Goal: Task Accomplishment & Management: Use online tool/utility

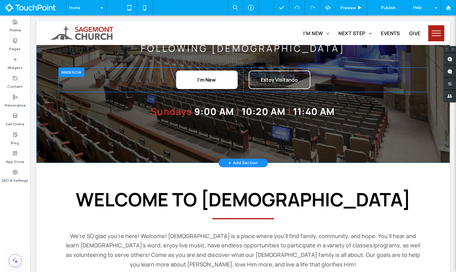
scroll to position [96, 0]
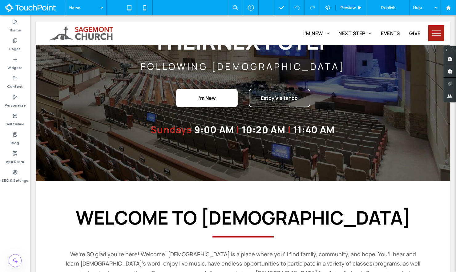
click at [432, 35] on button "menu" at bounding box center [436, 33] width 16 height 16
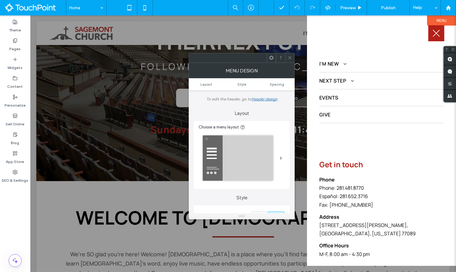
click at [287, 58] on div at bounding box center [289, 57] width 9 height 9
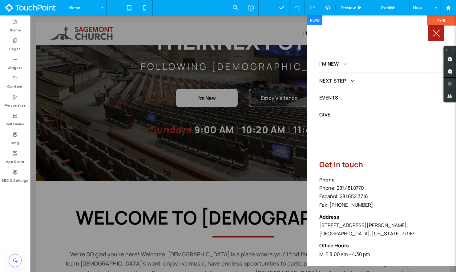
scroll to position [26, 0]
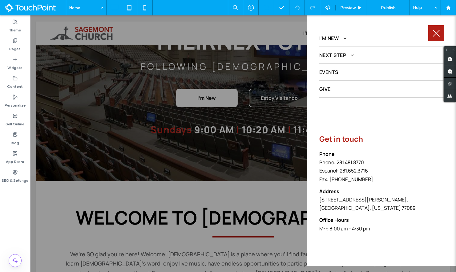
click at [431, 30] on button "menu" at bounding box center [436, 33] width 16 height 16
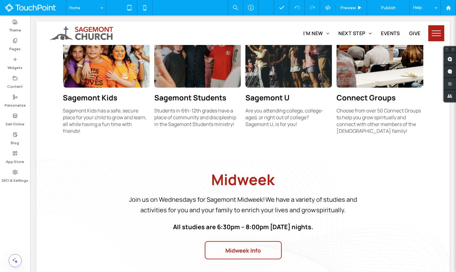
scroll to position [835, 0]
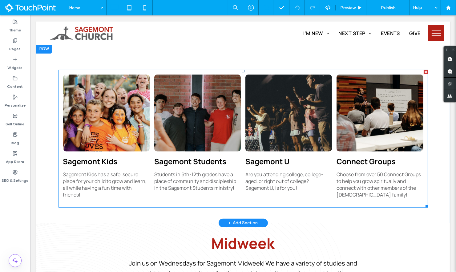
click at [107, 100] on link at bounding box center [106, 112] width 86 height 77
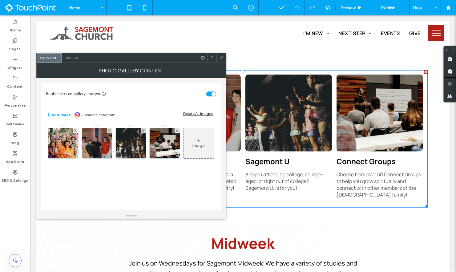
click at [106, 103] on div "Enable links on gallery images Add image Connect Instagram Delete All Images Im…" at bounding box center [131, 146] width 180 height 127
click at [63, 136] on img at bounding box center [63, 143] width 30 height 30
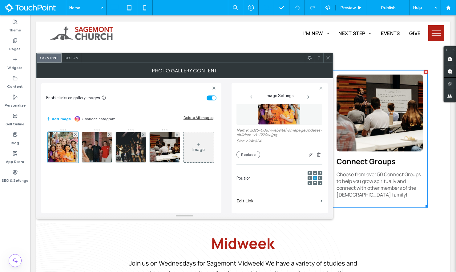
scroll to position [0, 0]
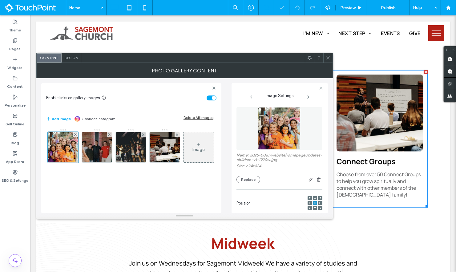
click at [327, 58] on use at bounding box center [327, 57] width 3 height 3
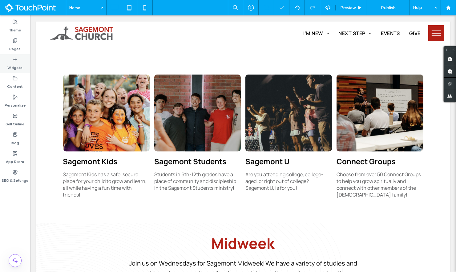
click at [17, 57] on icon at bounding box center [15, 59] width 5 height 5
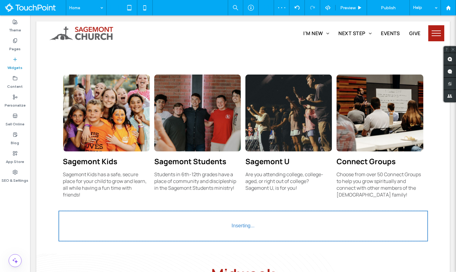
scroll to position [26, 0]
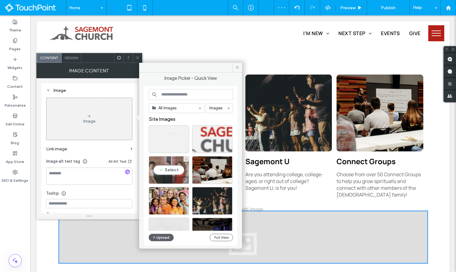
click at [169, 172] on div "Select" at bounding box center [169, 170] width 40 height 28
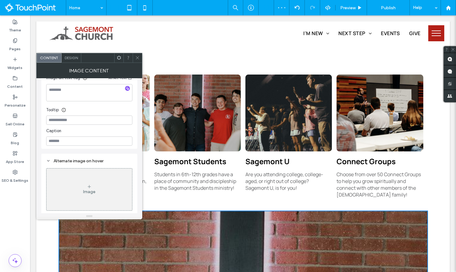
scroll to position [0, 0]
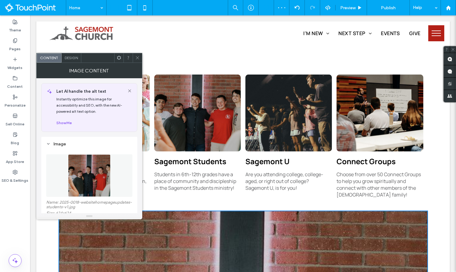
click at [71, 57] on span "Design" at bounding box center [71, 57] width 13 height 5
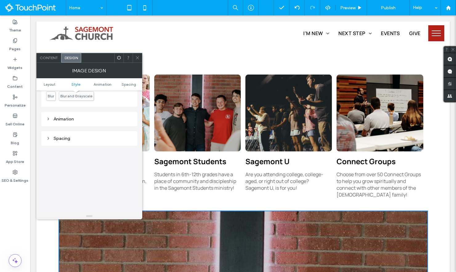
scroll to position [309, 0]
click at [137, 59] on icon at bounding box center [137, 57] width 5 height 5
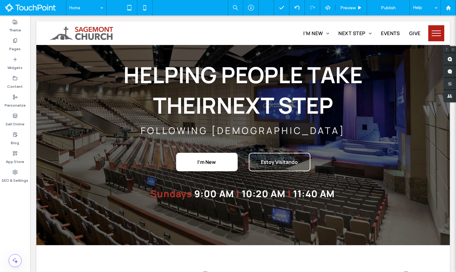
scroll to position [0, 0]
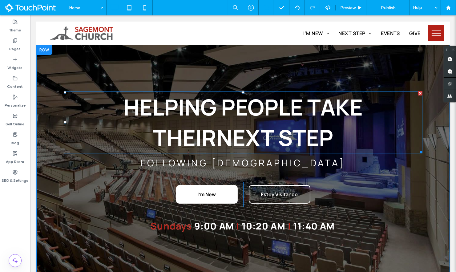
click at [72, 98] on h1 "HELPING PEOPLE TAKE THEIR NEXT STEP" at bounding box center [243, 122] width 359 height 61
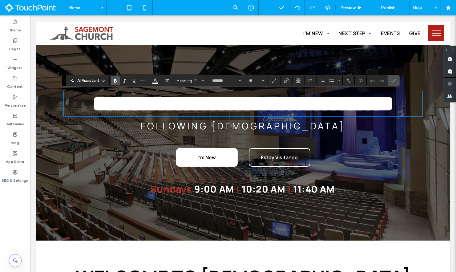
click at [68, 62] on div "**********" at bounding box center [242, 142] width 413 height 195
click at [60, 64] on div "**********" at bounding box center [242, 142] width 413 height 195
click at [86, 202] on div "**********" at bounding box center [242, 146] width 369 height 111
click at [391, 82] on use "Confirm" at bounding box center [393, 81] width 5 height 4
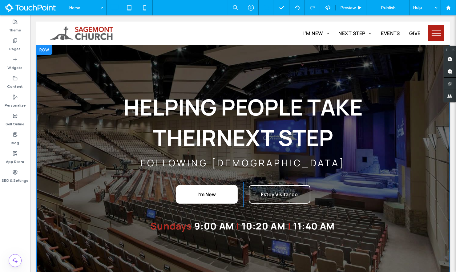
click at [42, 182] on div "HELPING PEOPLE TAKE THEIR NEXT STEP FOLLOWING [DEMOGRAPHIC_DATA] I'm New Click …" at bounding box center [242, 161] width 413 height 232
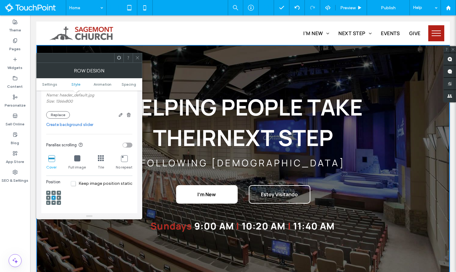
scroll to position [144, 0]
click at [76, 157] on icon at bounding box center [77, 157] width 6 height 6
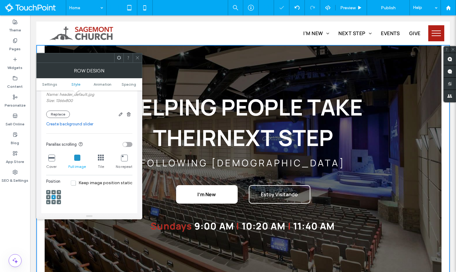
click at [50, 157] on icon at bounding box center [51, 157] width 6 height 6
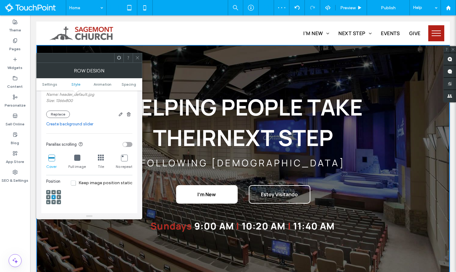
click at [79, 156] on icon at bounding box center [77, 157] width 6 height 6
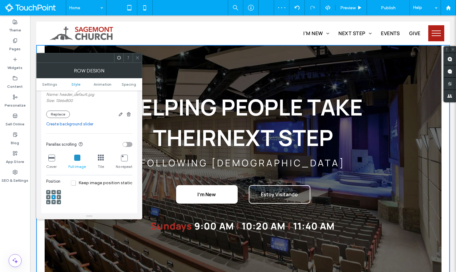
click at [53, 188] on div at bounding box center [53, 197] width 15 height 21
click at [53, 157] on icon at bounding box center [51, 157] width 6 height 6
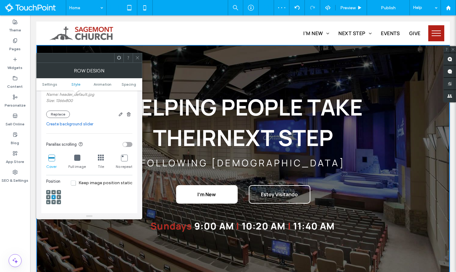
click at [54, 202] on span at bounding box center [54, 202] width 2 height 4
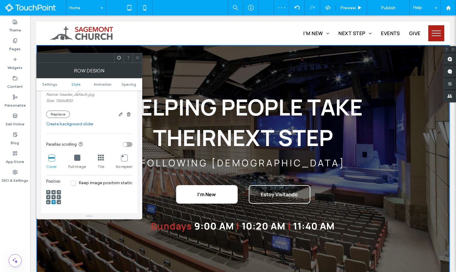
click at [55, 190] on div at bounding box center [53, 192] width 4 height 4
click at [55, 195] on div at bounding box center [53, 197] width 4 height 4
click at [127, 145] on div "toggle" at bounding box center [127, 144] width 10 height 5
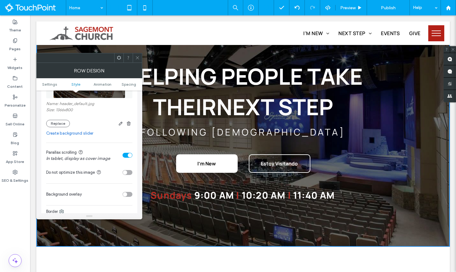
scroll to position [142, 0]
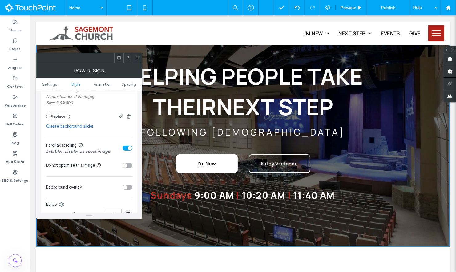
click at [125, 148] on div "toggle" at bounding box center [127, 148] width 10 height 5
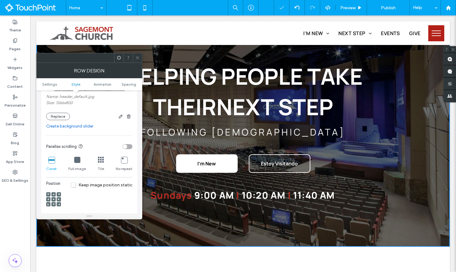
click at [48, 164] on div "Cover" at bounding box center [51, 164] width 10 height 20
click at [137, 58] on icon at bounding box center [137, 57] width 5 height 5
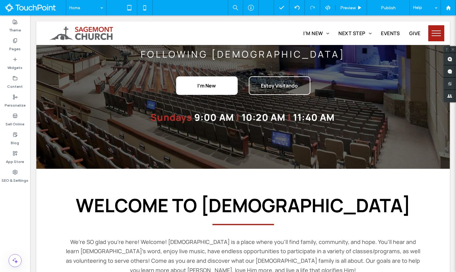
scroll to position [110, 0]
